Goal: Task Accomplishment & Management: Complete application form

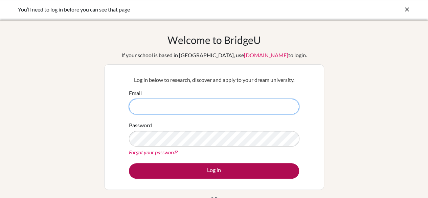
type input "griffey@dalat.org"
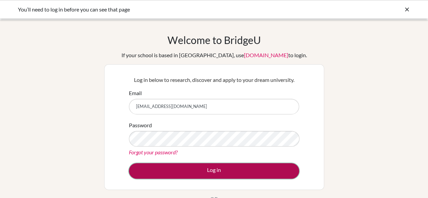
click at [195, 172] on button "Log in" at bounding box center [214, 171] width 170 height 16
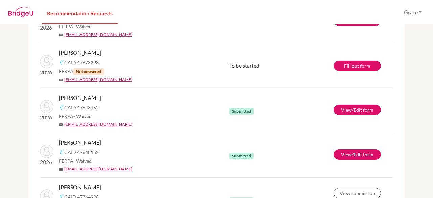
scroll to position [35, 0]
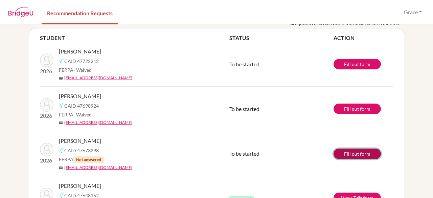
click at [349, 151] on link "Fill out form" at bounding box center [356, 153] width 47 height 10
click at [349, 153] on link "Fill out form" at bounding box center [356, 153] width 47 height 10
